Goal: Information Seeking & Learning: Learn about a topic

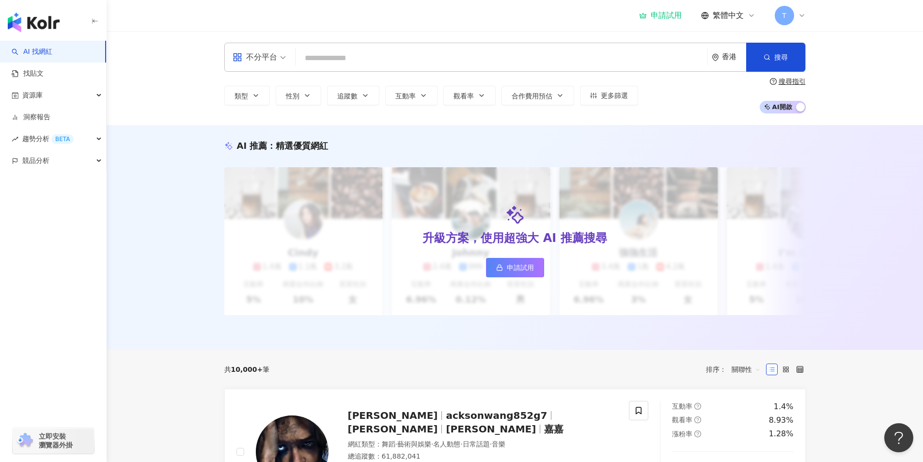
click at [327, 60] on input "search" at bounding box center [501, 58] width 404 height 18
paste input "**********"
type input "**********"
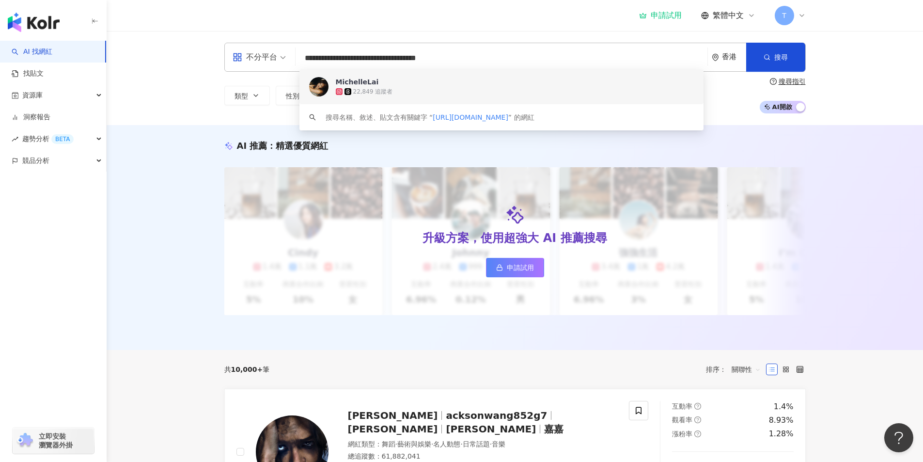
click at [390, 87] on div "22,849 追蹤者" at bounding box center [515, 92] width 358 height 10
